Goal: Task Accomplishment & Management: Manage account settings

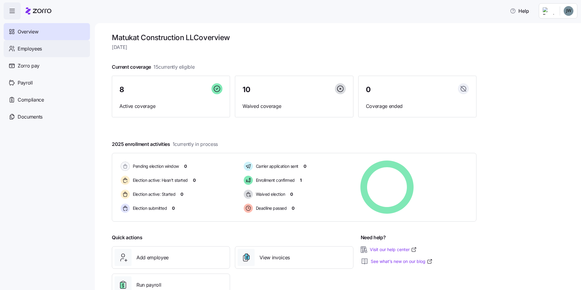
click at [35, 53] on div "Employees" at bounding box center [47, 48] width 86 height 17
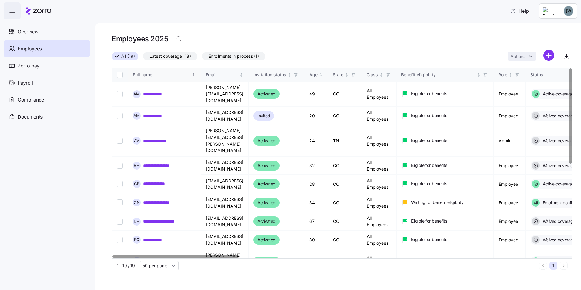
click at [147, 74] on div "Full name" at bounding box center [162, 74] width 58 height 7
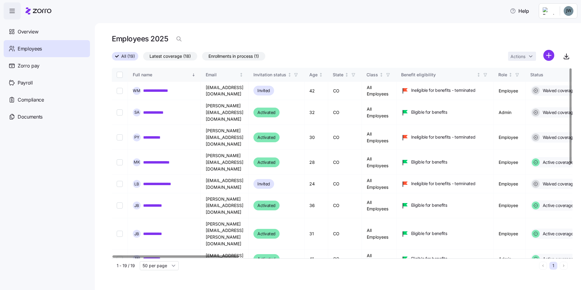
click at [147, 74] on div "Full name" at bounding box center [162, 74] width 58 height 7
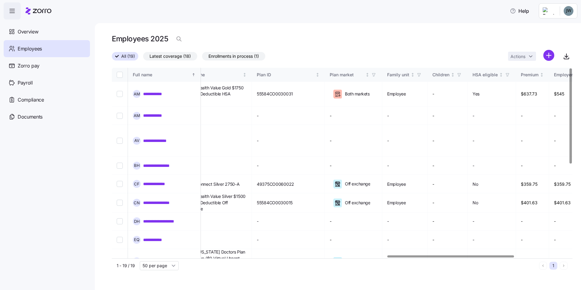
scroll to position [0, 1198]
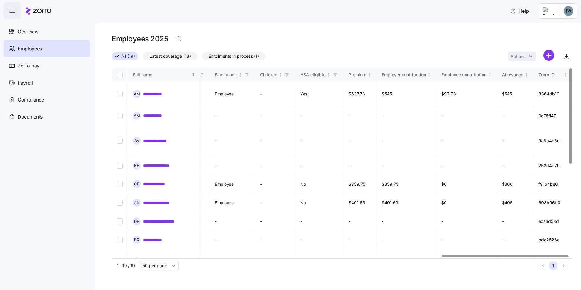
click at [505, 257] on div at bounding box center [505, 256] width 126 height 2
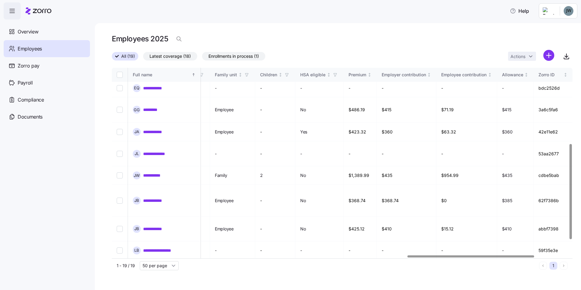
scroll to position [152, 1073]
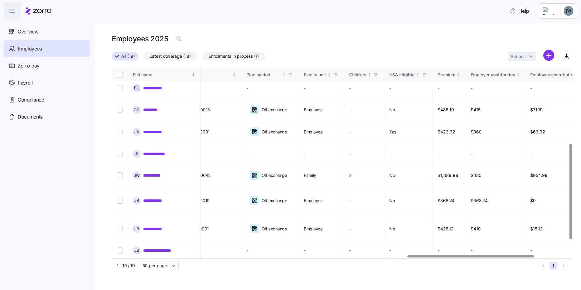
click at [470, 255] on div at bounding box center [340, 257] width 457 height 4
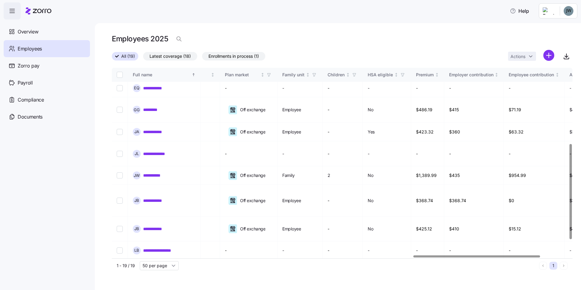
scroll to position [152, 1198]
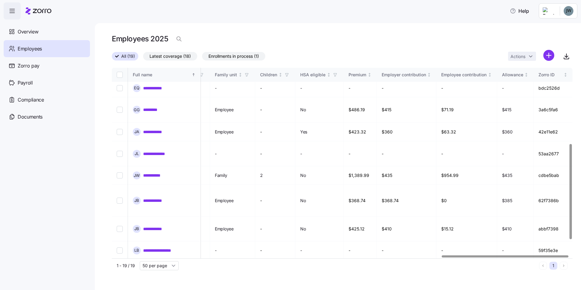
click at [539, 257] on div at bounding box center [505, 256] width 126 height 2
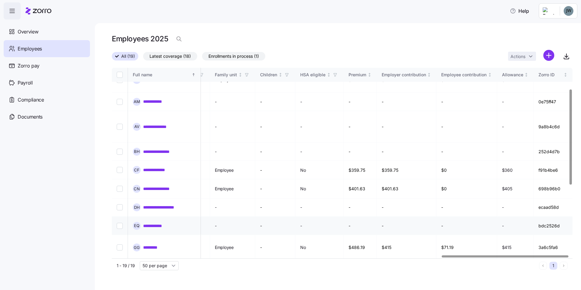
scroll to position [0, 1198]
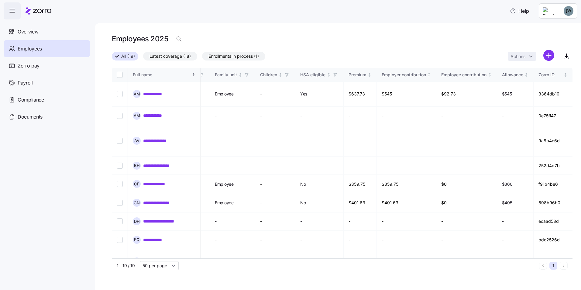
click at [131, 57] on span "All (19)" at bounding box center [128, 56] width 14 height 8
click at [112, 58] on input "All (19)" at bounding box center [112, 58] width 0 height 0
click at [406, 56] on div "All (19) Latest coverage (18) Enrollments in process (1) Actions" at bounding box center [342, 56] width 460 height 13
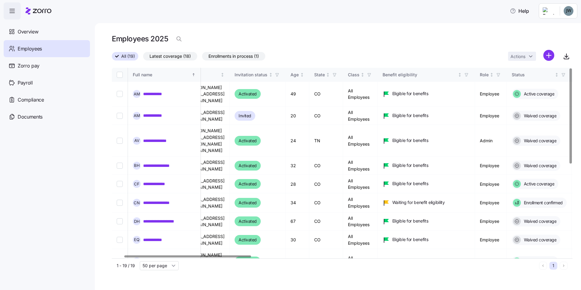
scroll to position [0, 0]
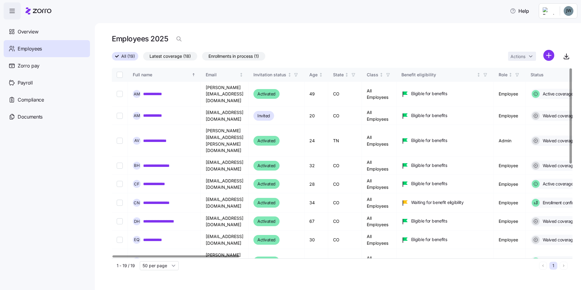
click at [112, 257] on div at bounding box center [175, 256] width 126 height 2
click at [190, 57] on span "Latest coverage (18)" at bounding box center [169, 56] width 41 height 8
click at [143, 58] on input "Latest coverage (18)" at bounding box center [143, 58] width 0 height 0
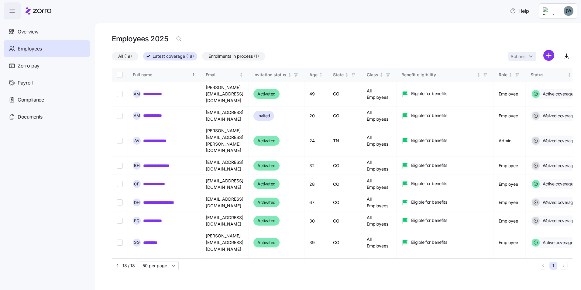
click at [129, 52] on span "All (19)" at bounding box center [125, 56] width 14 height 8
click at [112, 58] on input "All (19)" at bounding box center [112, 58] width 0 height 0
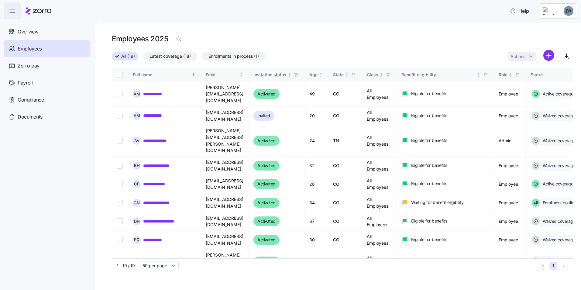
click at [125, 55] on span "All (19)" at bounding box center [128, 56] width 14 height 8
click at [112, 58] on input "All (19)" at bounding box center [112, 58] width 0 height 0
click at [488, 76] on span "button" at bounding box center [485, 74] width 7 height 7
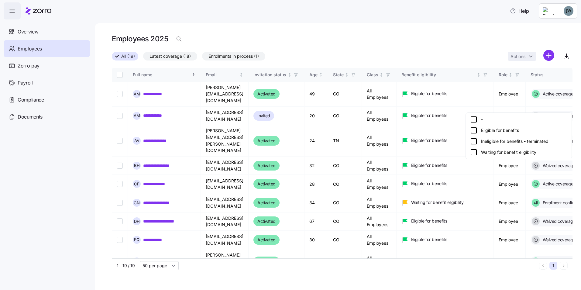
click at [472, 131] on icon at bounding box center [473, 130] width 7 height 7
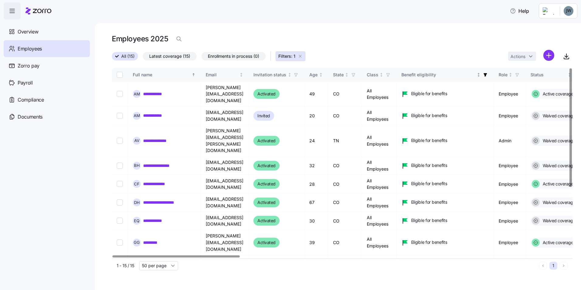
click at [487, 76] on icon "button" at bounding box center [485, 75] width 4 height 4
click at [487, 74] on icon "button" at bounding box center [484, 74] width 3 height 3
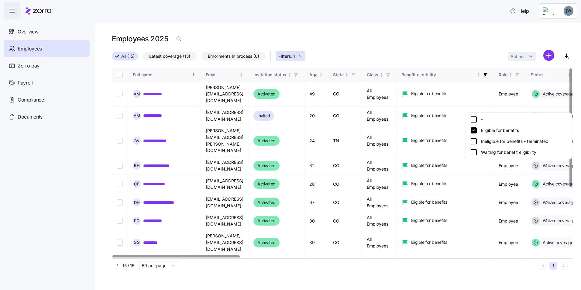
click at [474, 152] on icon at bounding box center [473, 152] width 7 height 7
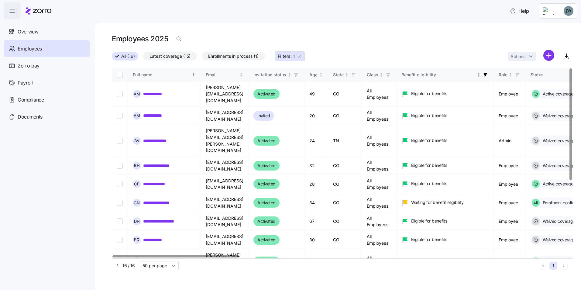
click at [488, 77] on span "button" at bounding box center [485, 74] width 7 height 7
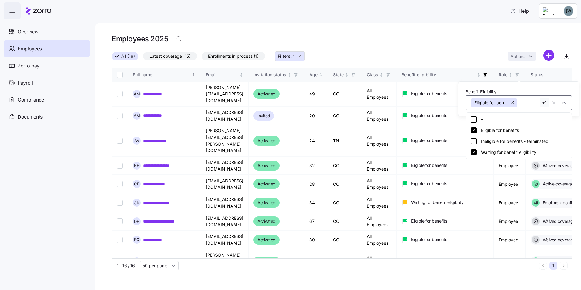
click at [436, 37] on div "Employees 2025" at bounding box center [342, 39] width 460 height 12
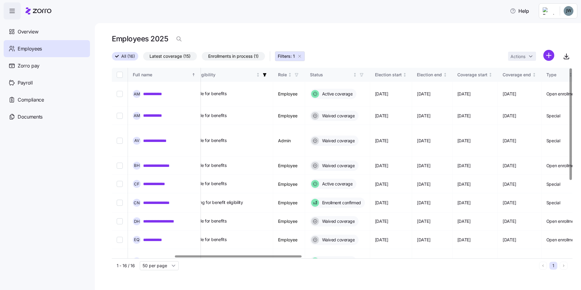
scroll to position [0, 228]
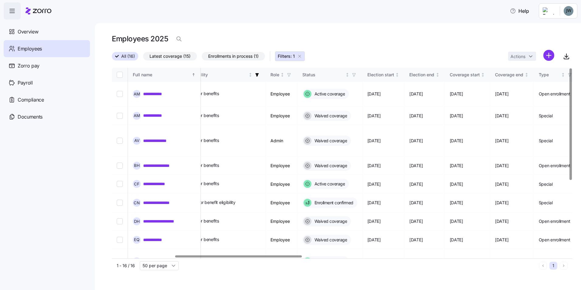
click at [289, 256] on div at bounding box center [238, 256] width 126 height 2
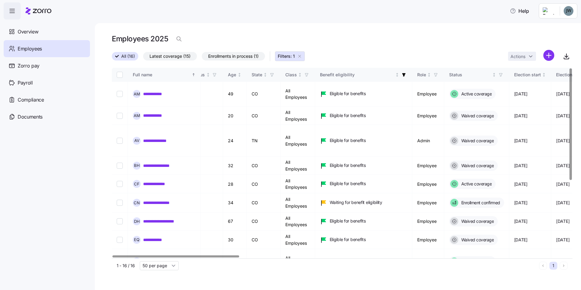
scroll to position [0, 0]
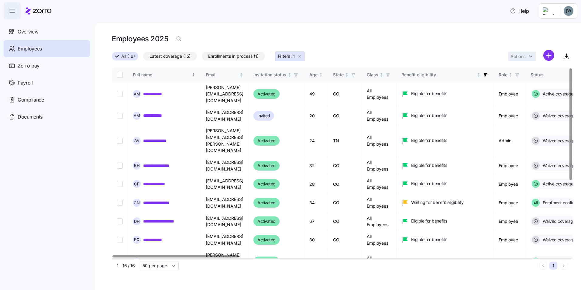
click at [112, 257] on div at bounding box center [175, 256] width 126 height 2
click at [159, 77] on div "Full name" at bounding box center [162, 74] width 58 height 7
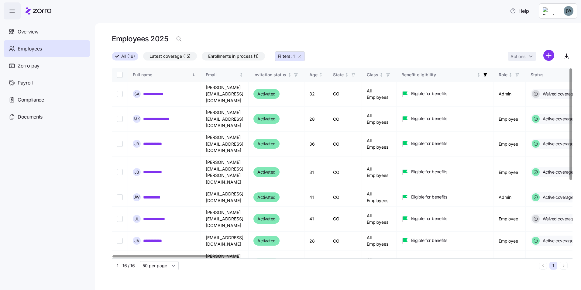
click at [159, 76] on div "Full name" at bounding box center [162, 74] width 58 height 7
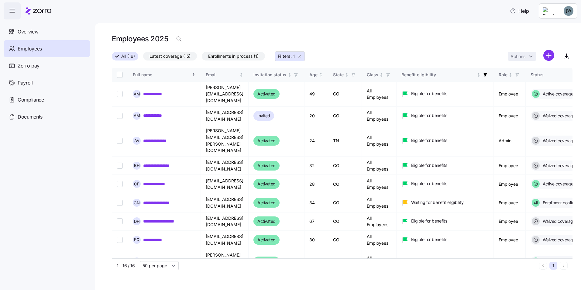
click at [40, 199] on nav "Overview Employees Zorro pay Payroll Compliance Documents" at bounding box center [47, 154] width 95 height 270
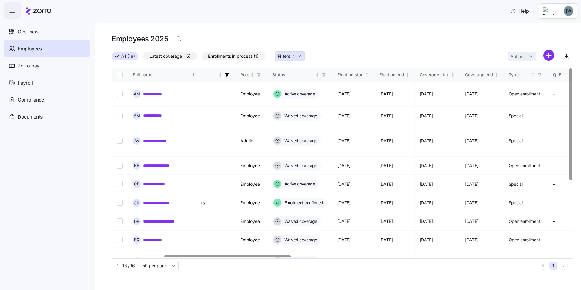
scroll to position [0, 179]
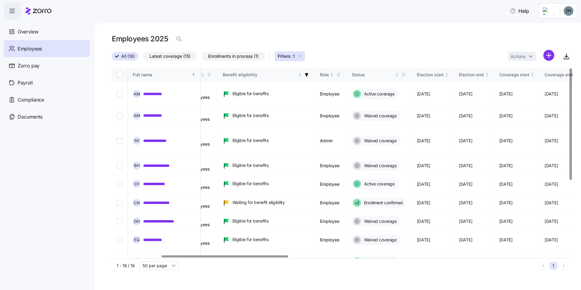
click at [245, 257] on div at bounding box center [225, 256] width 126 height 2
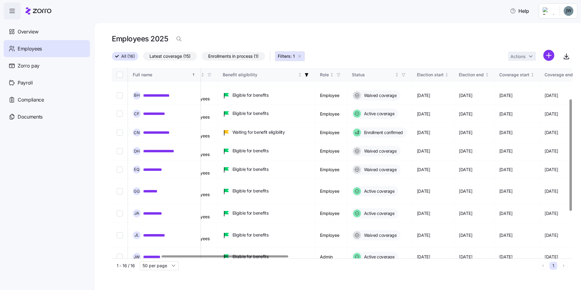
scroll to position [121, 179]
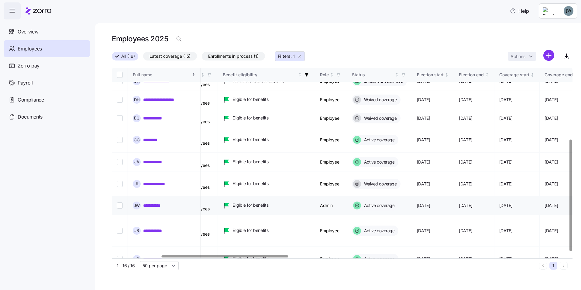
click at [218, 196] on td "All Employees" at bounding box center [200, 205] width 35 height 19
click at [121, 202] on input "Select record 12" at bounding box center [120, 205] width 6 height 6
checkbox input "true"
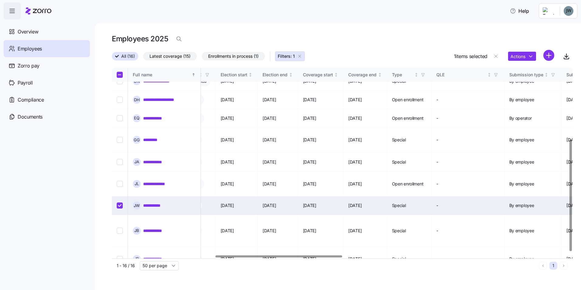
scroll to position [121, 595]
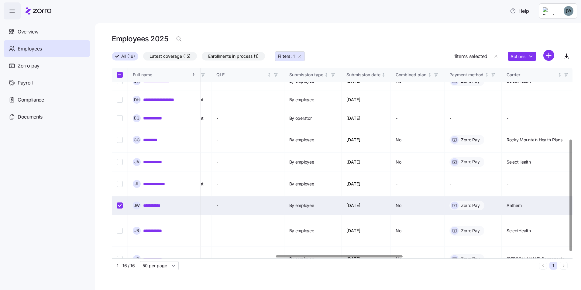
click at [369, 257] on div at bounding box center [339, 256] width 126 height 2
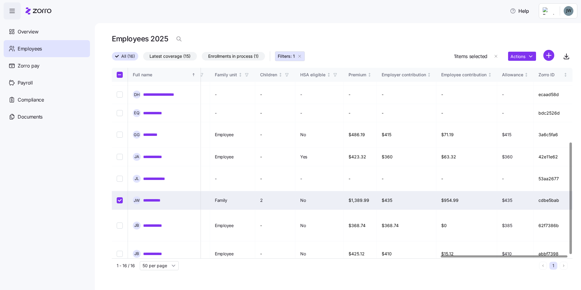
scroll to position [127, 1198]
click at [468, 255] on div at bounding box center [505, 256] width 126 height 2
click at [573, 17] on html "**********" at bounding box center [290, 143] width 581 height 286
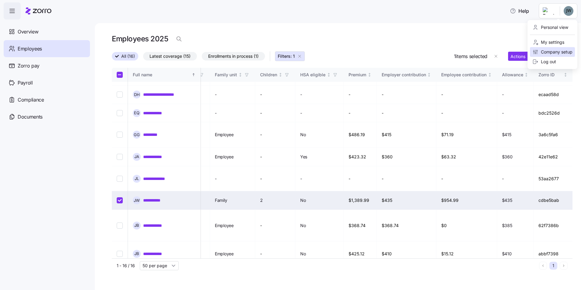
click at [552, 56] on div "Company setup" at bounding box center [552, 52] width 45 height 10
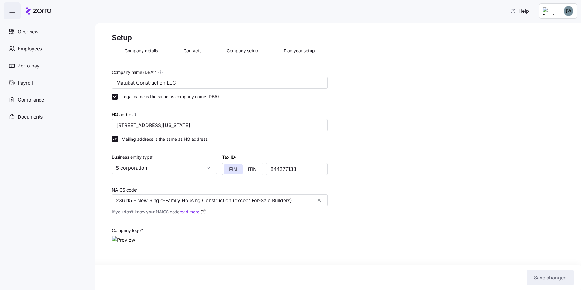
click at [566, 8] on html "Help Overview Employees Zorro pay Payroll Compliance Documents Setup Company de…" at bounding box center [290, 143] width 581 height 286
click at [546, 63] on div "Log out" at bounding box center [544, 61] width 24 height 7
